Goal: Task Accomplishment & Management: Use online tool/utility

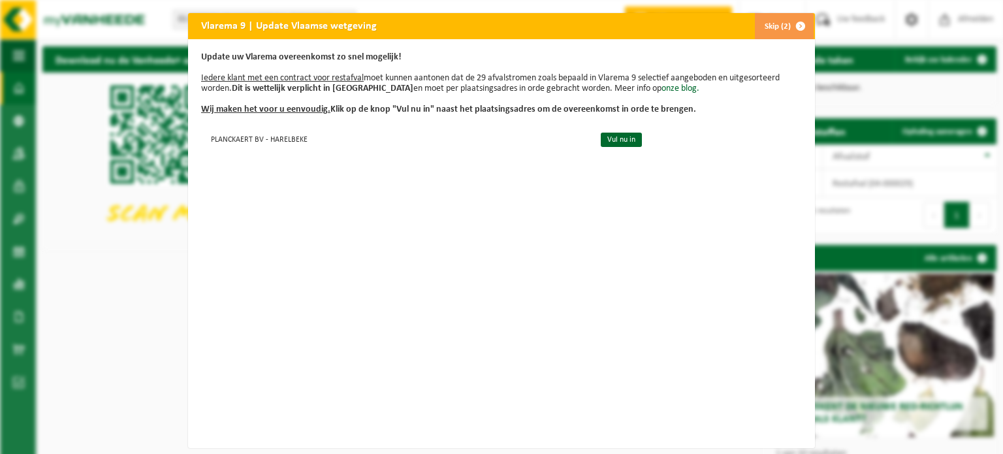
click at [791, 28] on span "button" at bounding box center [800, 26] width 26 height 26
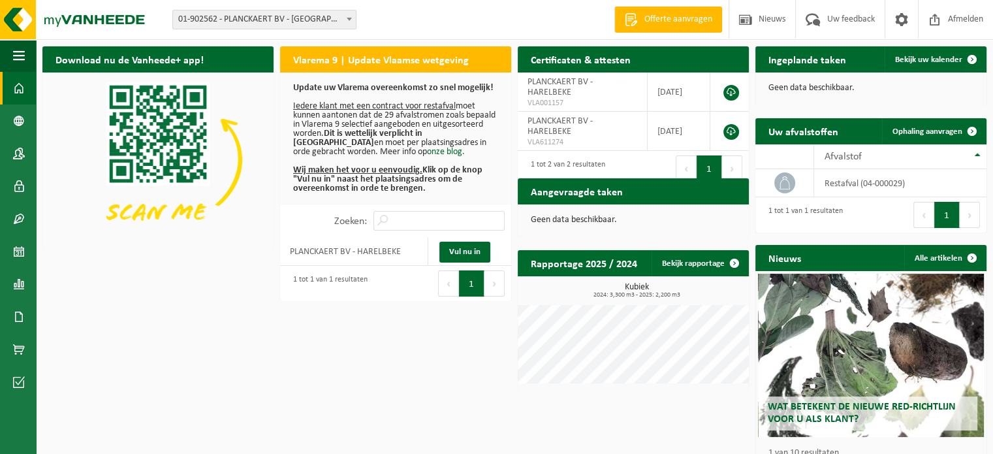
scroll to position [47, 0]
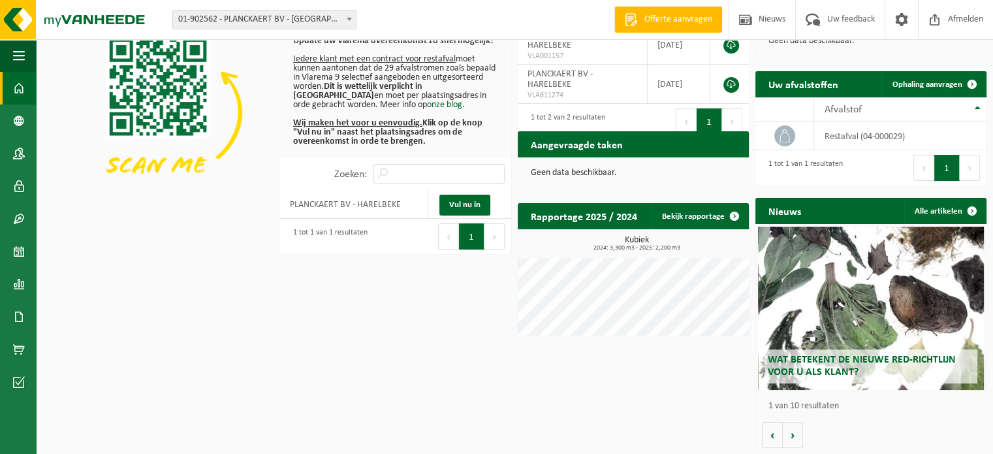
click at [962, 253] on div "Wat betekent de nieuwe RED-richtlijn voor u als klant?" at bounding box center [871, 308] width 227 height 163
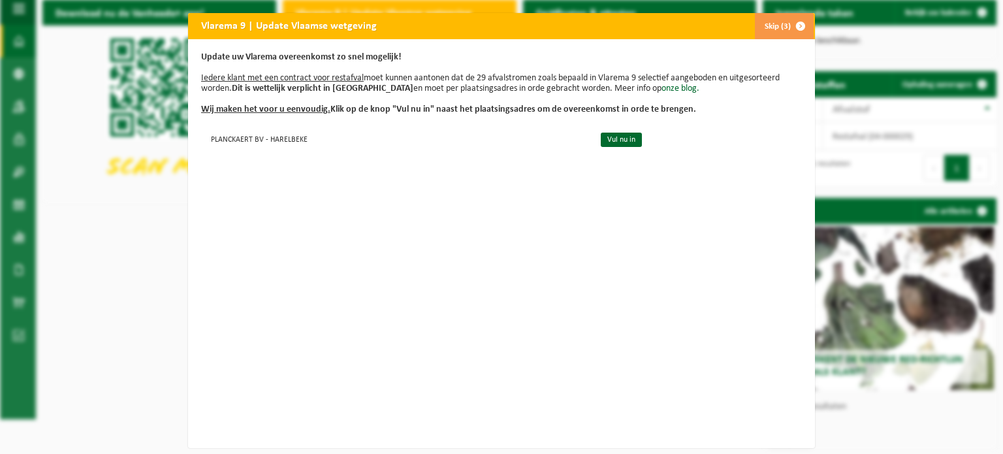
click at [778, 21] on button "Skip (3)" at bounding box center [783, 26] width 59 height 26
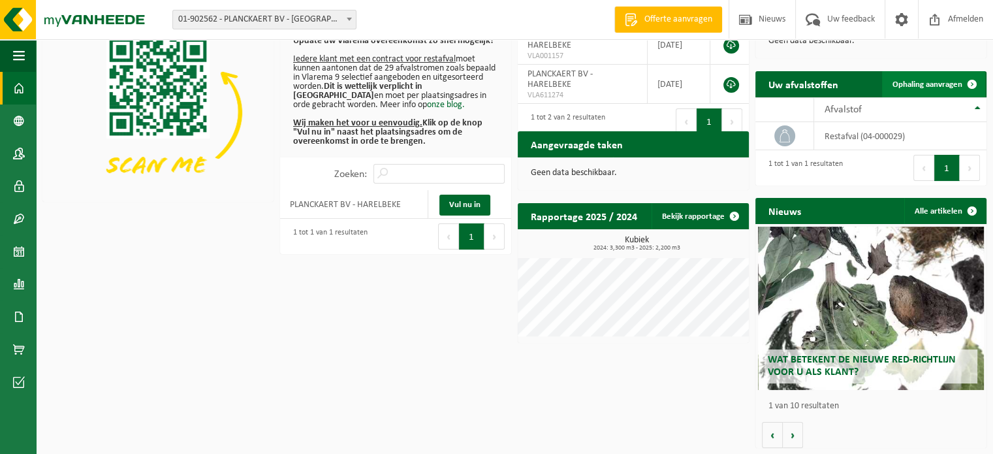
click at [932, 84] on span "Ophaling aanvragen" at bounding box center [927, 84] width 70 height 8
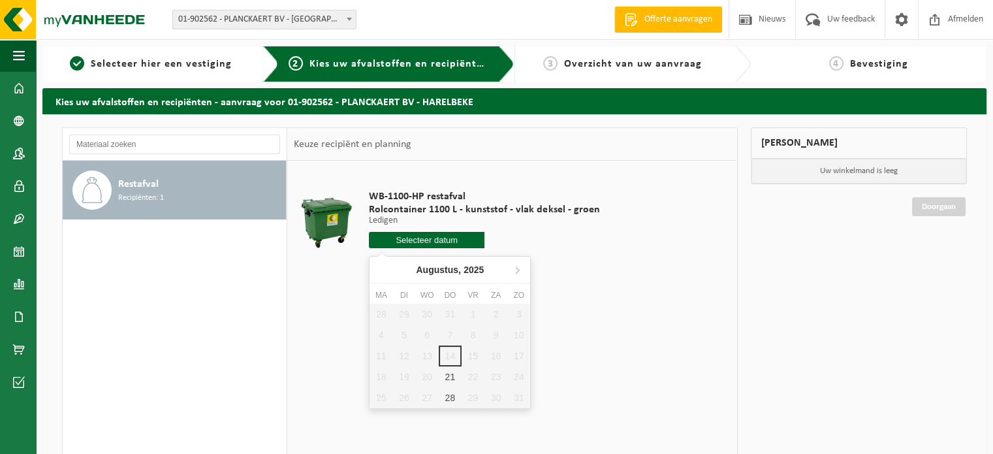
click at [420, 240] on input "text" at bounding box center [427, 240] width 116 height 16
click at [449, 378] on div "21" at bounding box center [450, 376] width 23 height 21
type input "Van 2025-08-21"
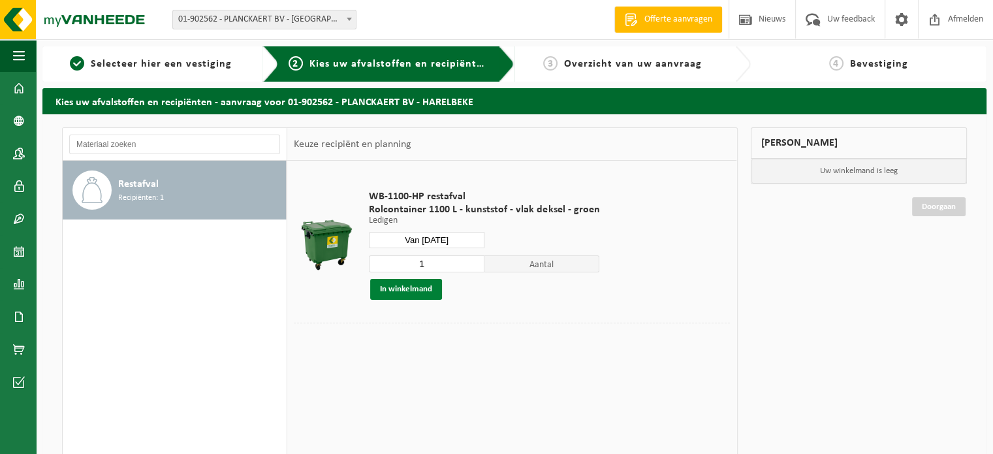
click at [410, 290] on button "In winkelmand" at bounding box center [406, 289] width 72 height 21
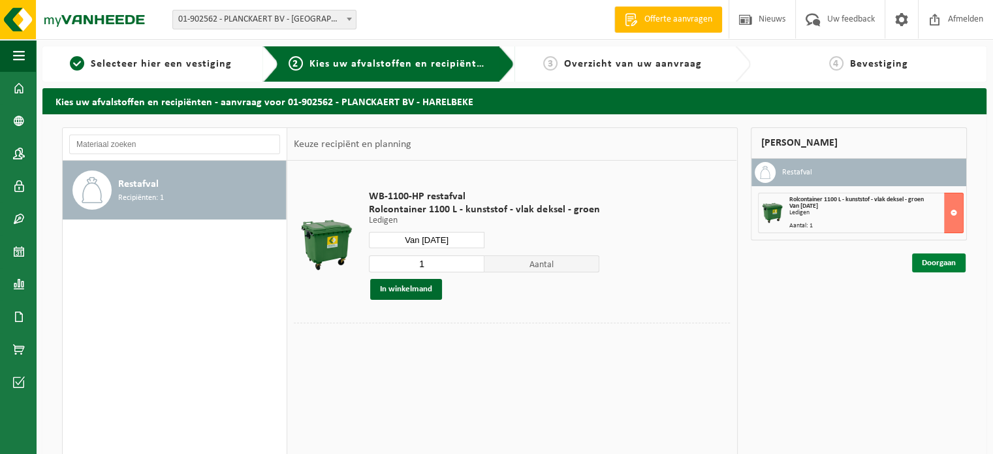
click at [935, 254] on link "Doorgaan" at bounding box center [939, 262] width 54 height 19
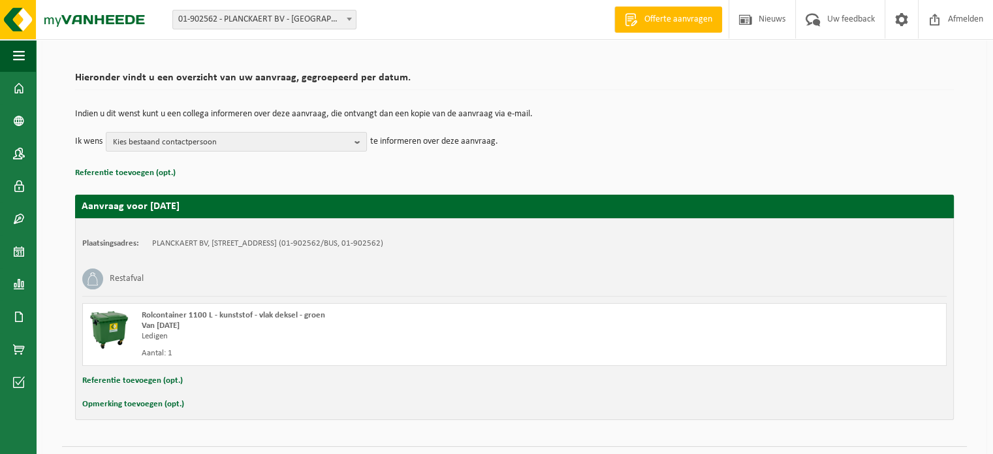
scroll to position [105, 0]
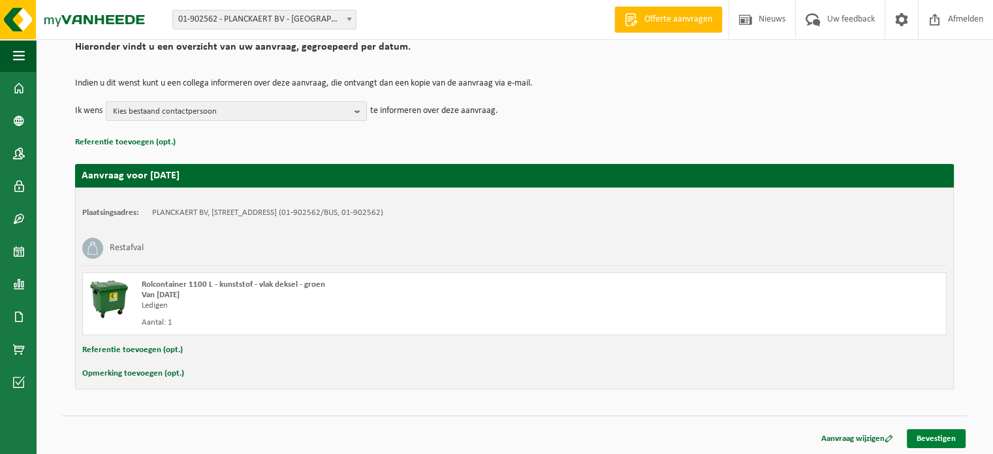
click at [950, 435] on link "Bevestigen" at bounding box center [936, 438] width 59 height 19
